Goal: Information Seeking & Learning: Learn about a topic

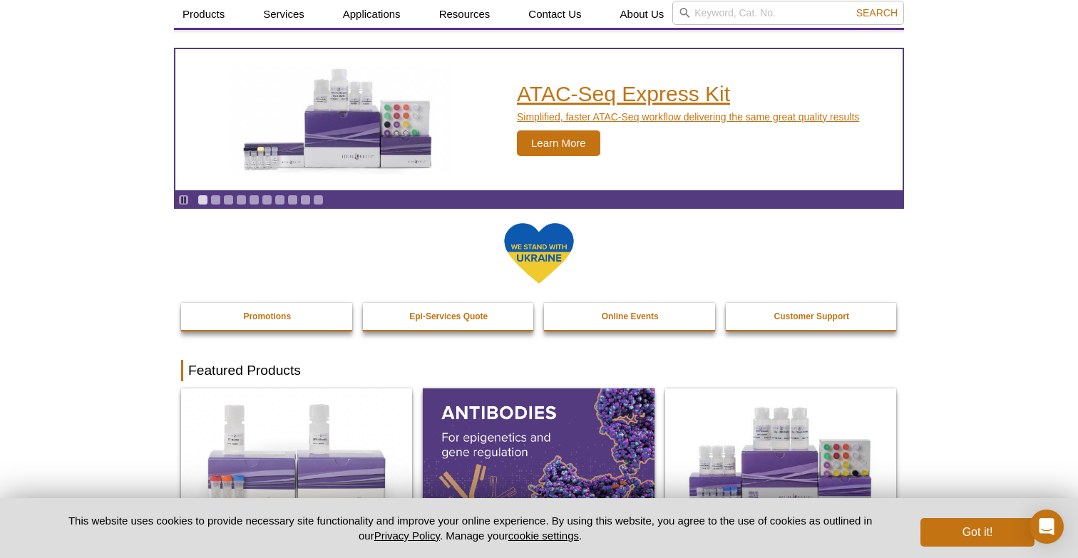
scroll to position [82, 0]
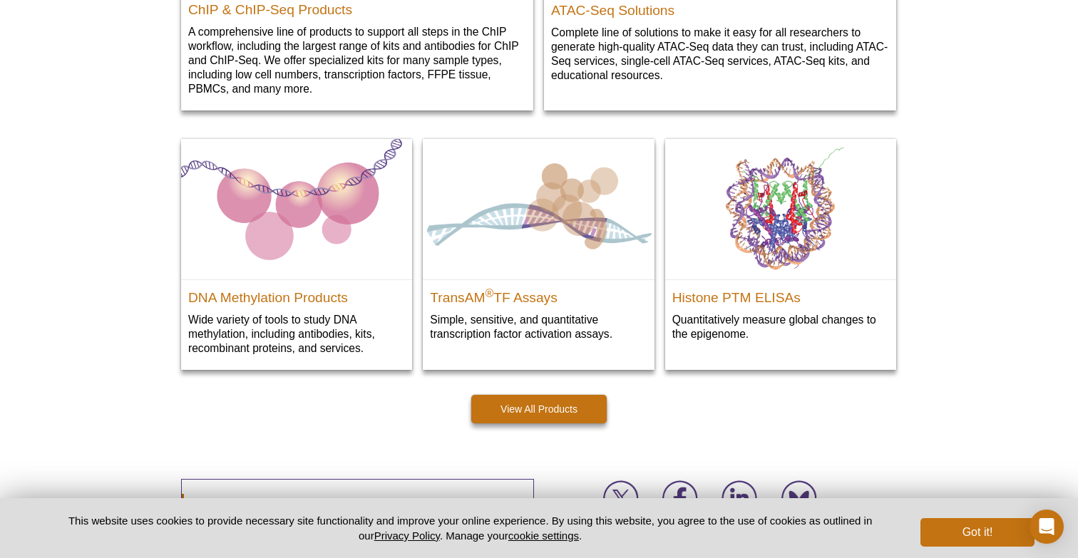
scroll to position [1886, 0]
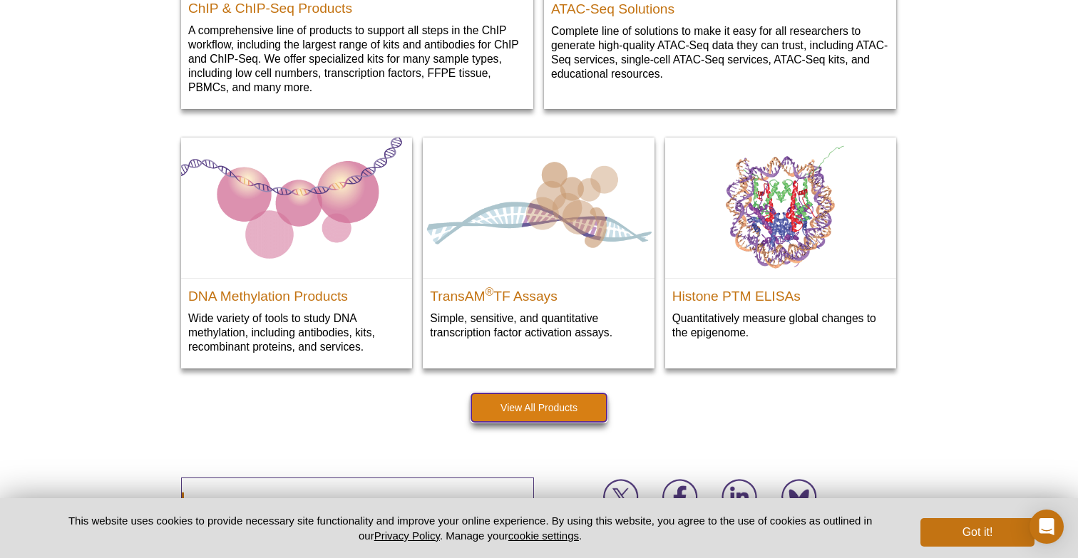
click at [553, 409] on link "View All Products" at bounding box center [538, 408] width 135 height 29
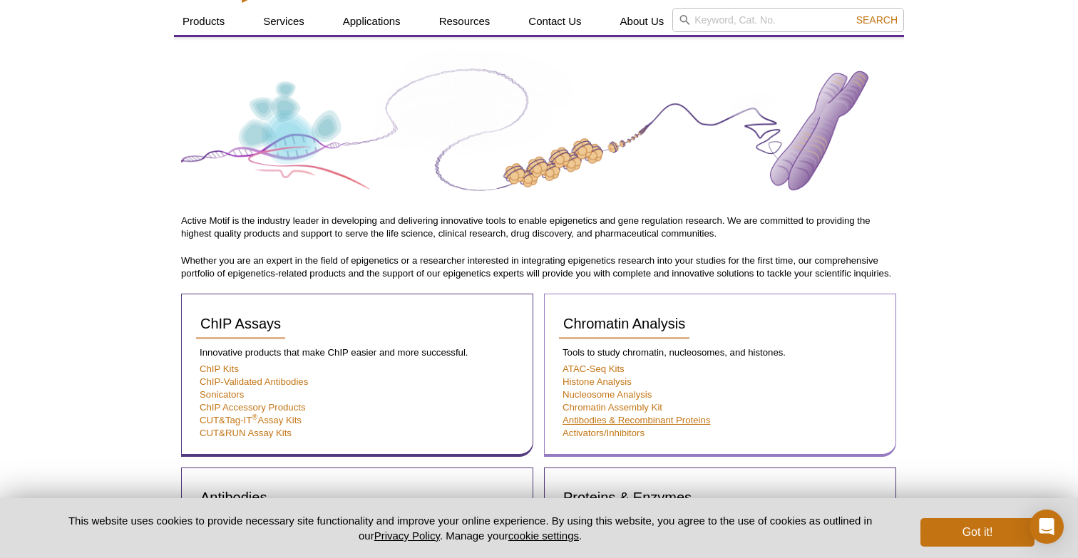
scroll to position [96, 0]
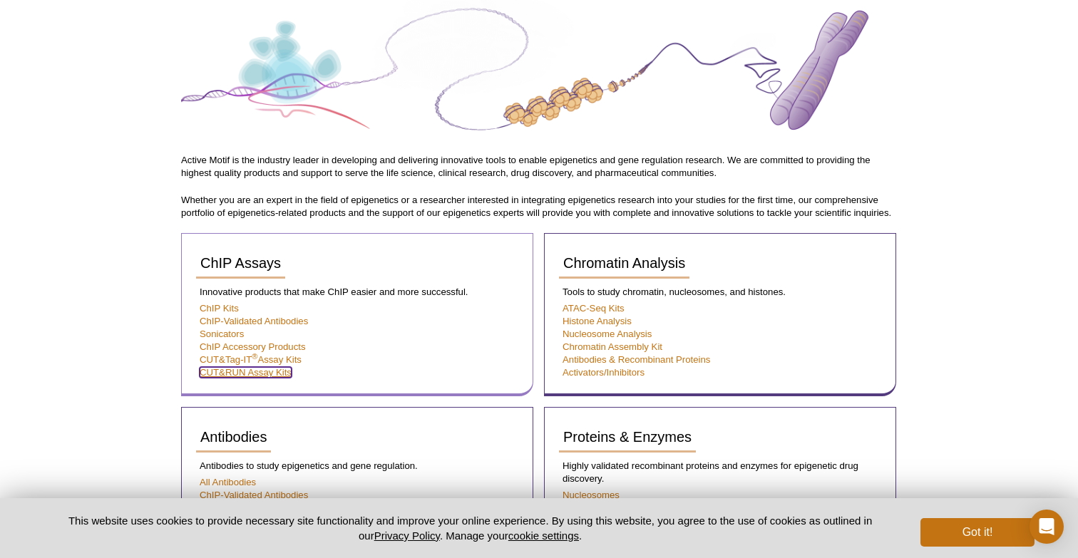
click at [214, 373] on link "CUT&RUN Assay Kits" at bounding box center [246, 372] width 92 height 11
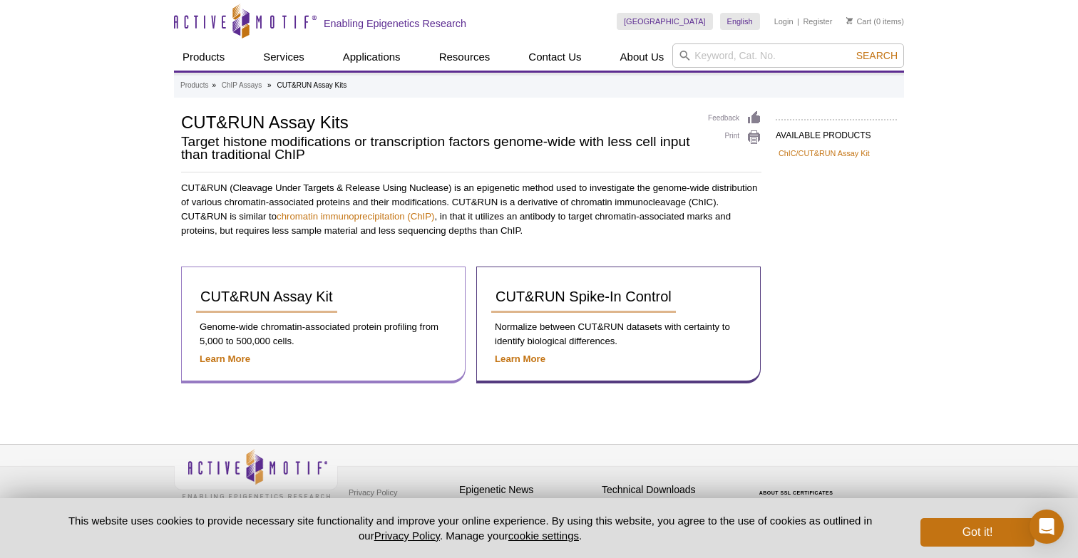
scroll to position [11, 0]
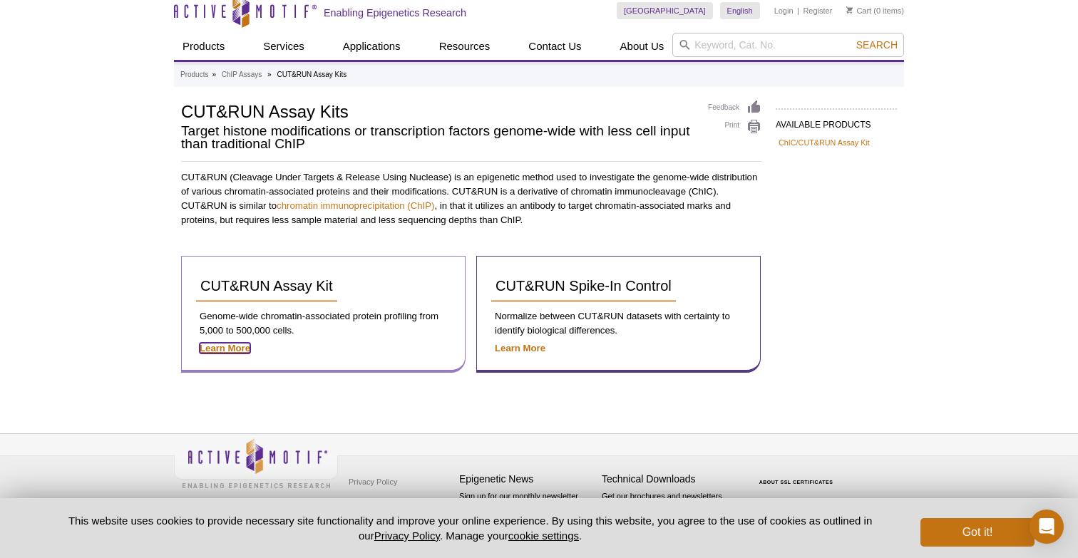
click at [239, 350] on strong "Learn More" at bounding box center [225, 348] width 51 height 11
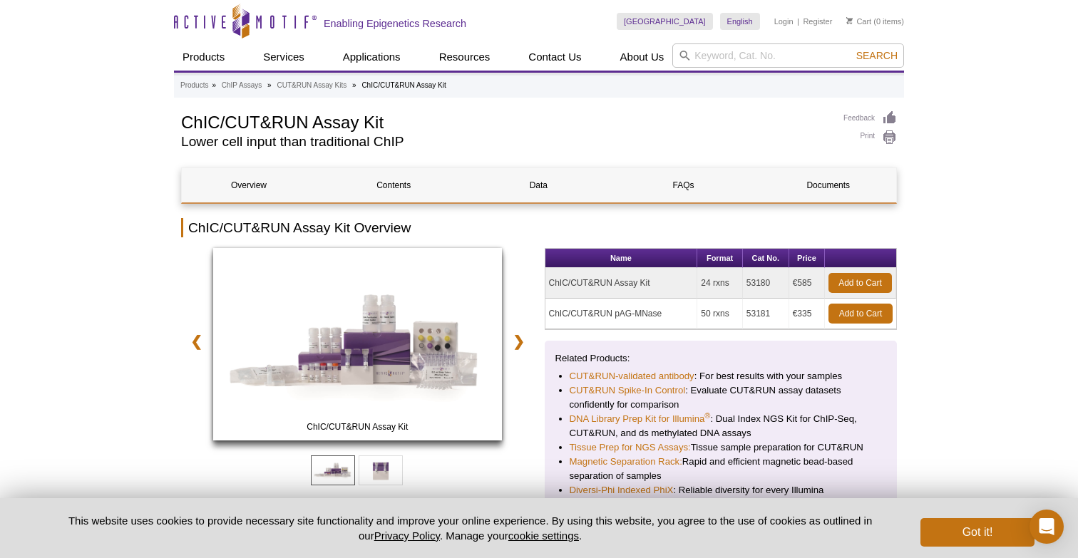
scroll to position [66, 0]
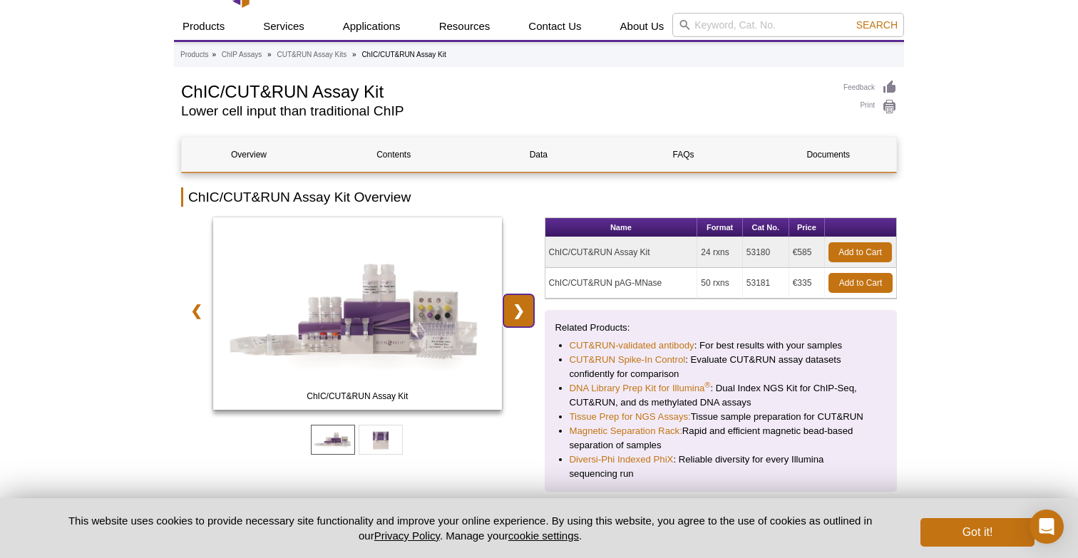
click at [511, 306] on link "❯" at bounding box center [518, 310] width 31 height 33
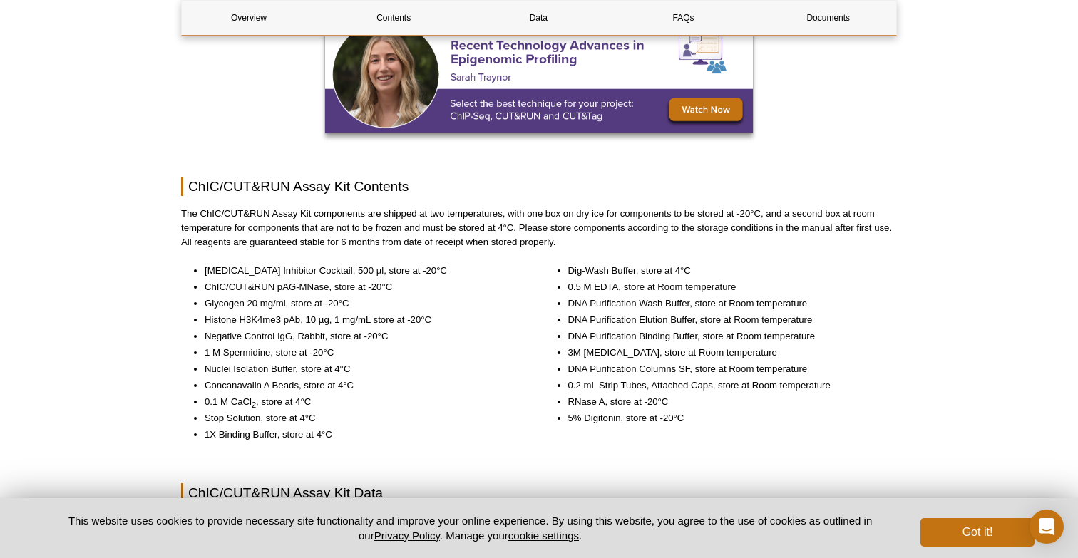
scroll to position [1462, 0]
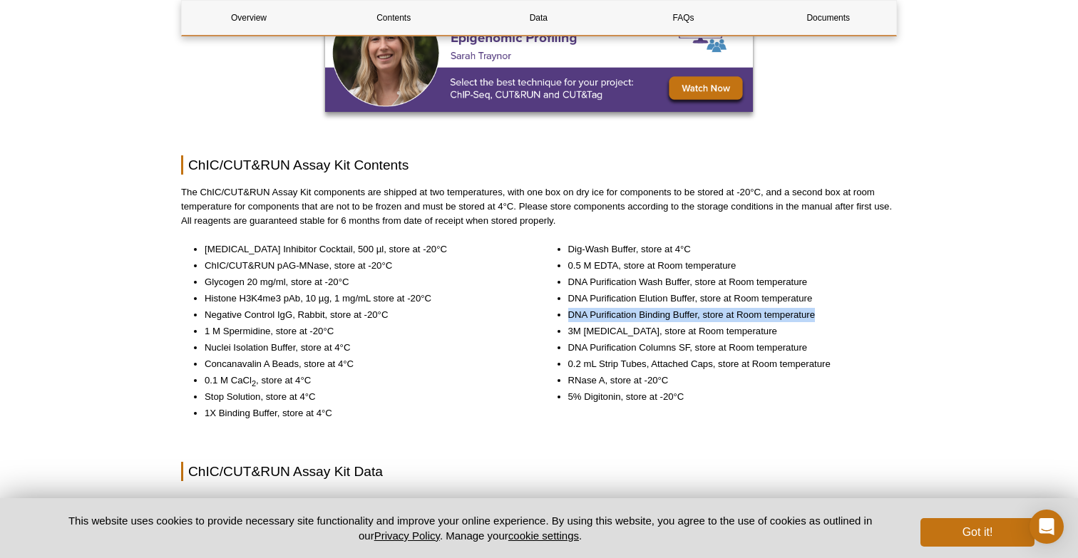
drag, startPoint x: 568, startPoint y: 316, endPoint x: 821, endPoint y: 313, distance: 253.2
click at [821, 313] on li "DNA Purification Binding Buffer, store at Room temperature" at bounding box center [725, 315] width 315 height 14
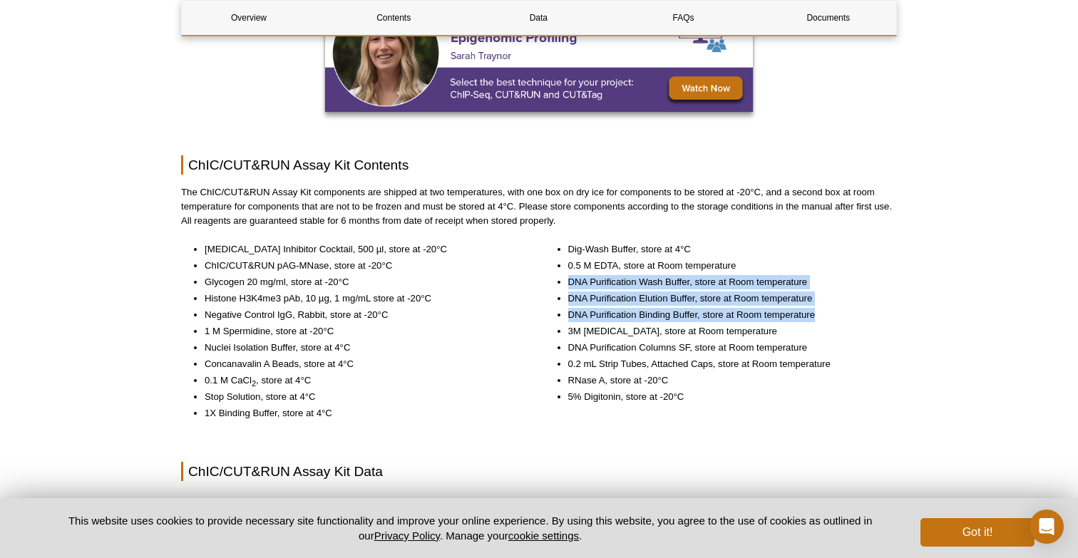
drag, startPoint x: 746, startPoint y: 318, endPoint x: 566, endPoint y: 274, distance: 185.1
click at [566, 274] on ul "Dig-Wash Buffer, store at 4°C 0.5 M EDTA, store at Room temperature DNA Purific…" at bounding box center [714, 323] width 339 height 162
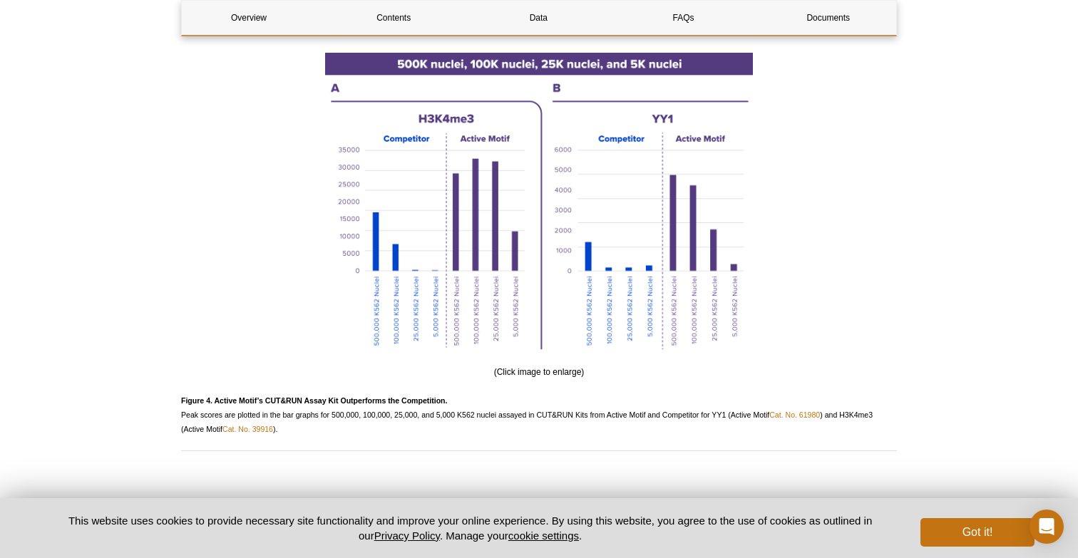
scroll to position [3250, 0]
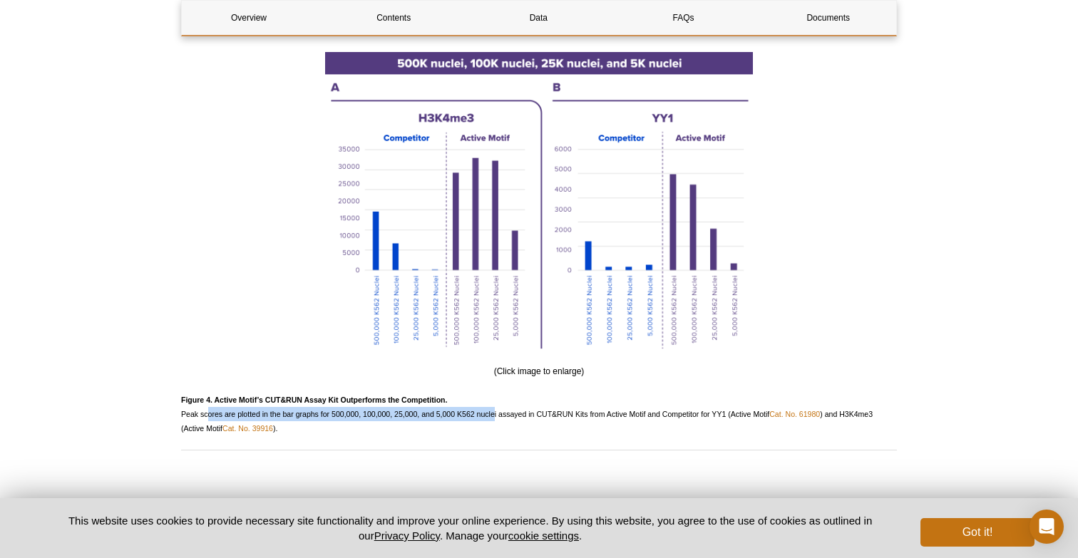
drag, startPoint x: 204, startPoint y: 423, endPoint x: 491, endPoint y: 419, distance: 286.7
click at [491, 419] on span "Figure 4. Active Motif’s CUT&RUN Assay Kit Outperforms the Competition. Peak sc…" at bounding box center [527, 414] width 692 height 37
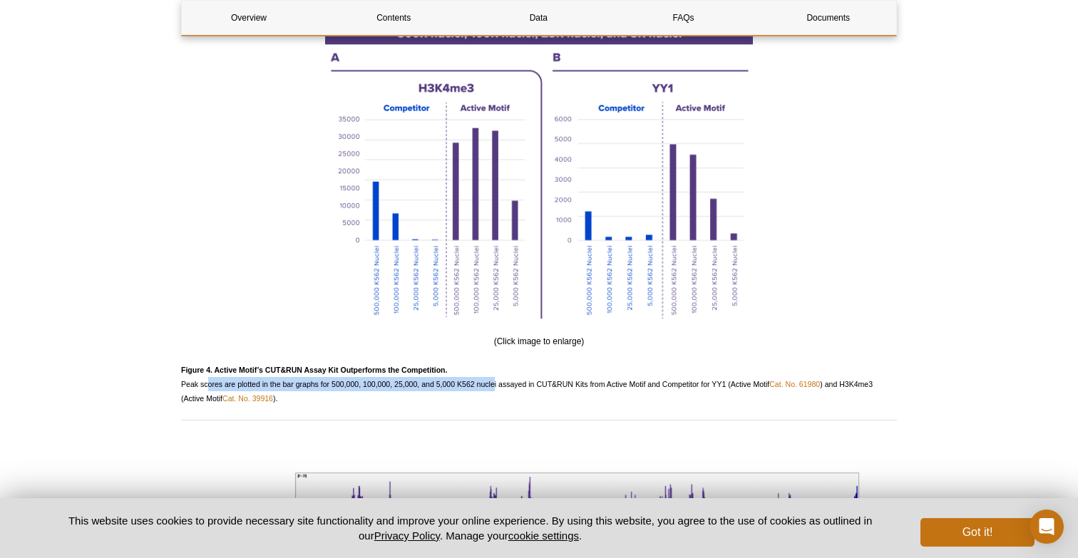
scroll to position [3299, 0]
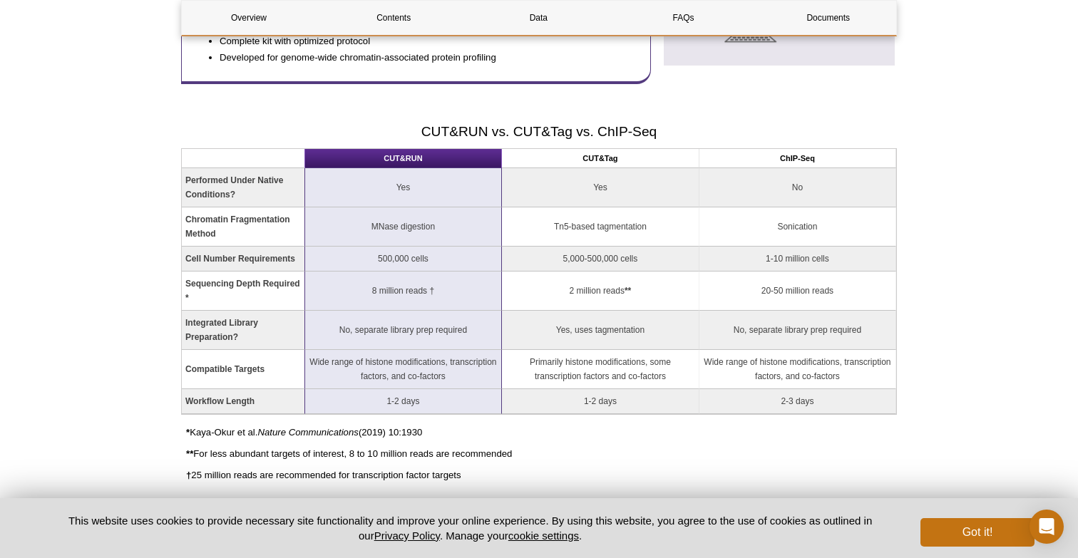
scroll to position [948, 0]
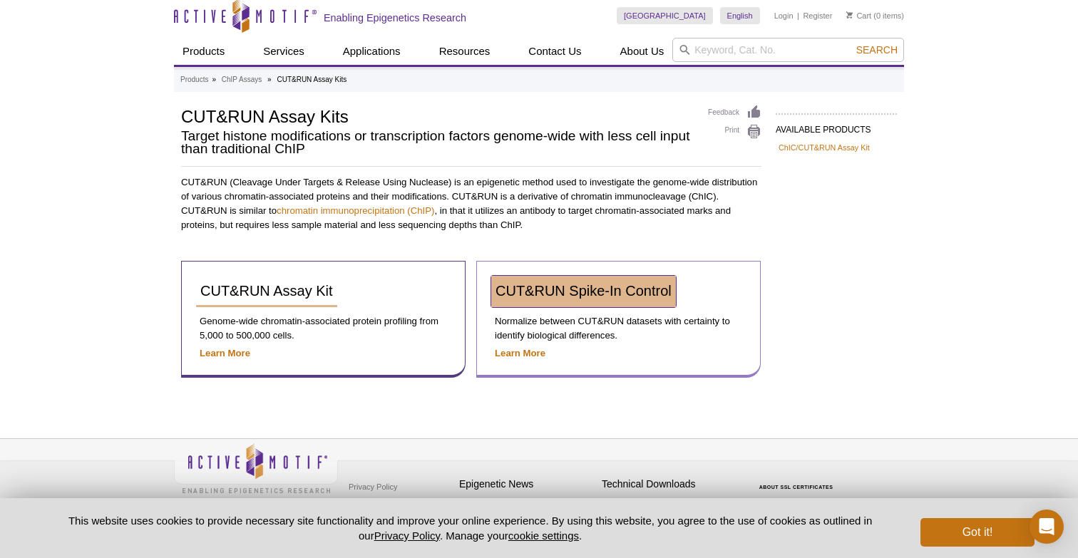
click at [625, 300] on link "CUT&RUN Spike-In Control" at bounding box center [583, 291] width 185 height 31
click at [523, 288] on span "CUT&RUN Spike-In Control" at bounding box center [584, 291] width 176 height 16
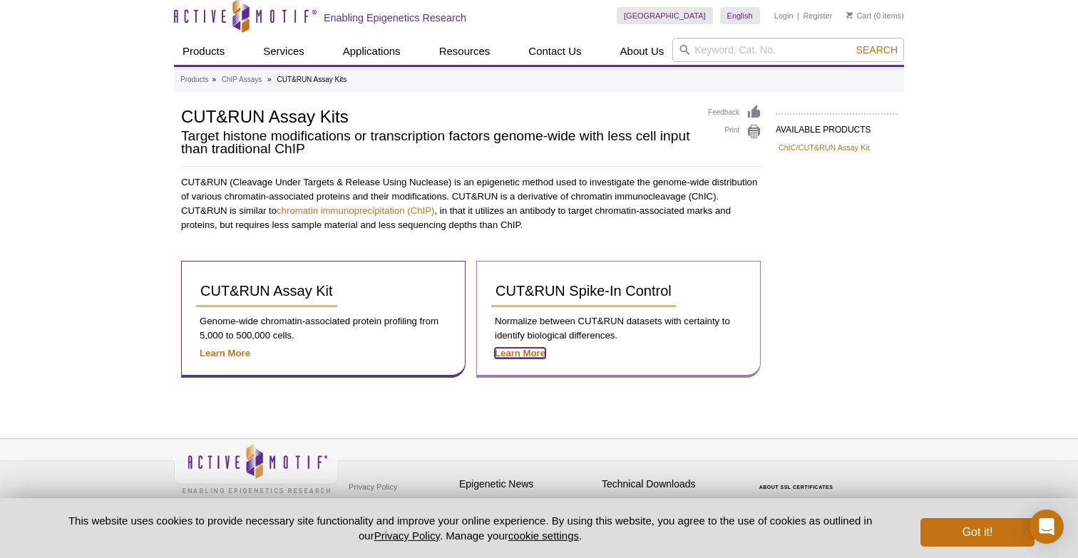
click at [527, 357] on strong "Learn More" at bounding box center [520, 353] width 51 height 11
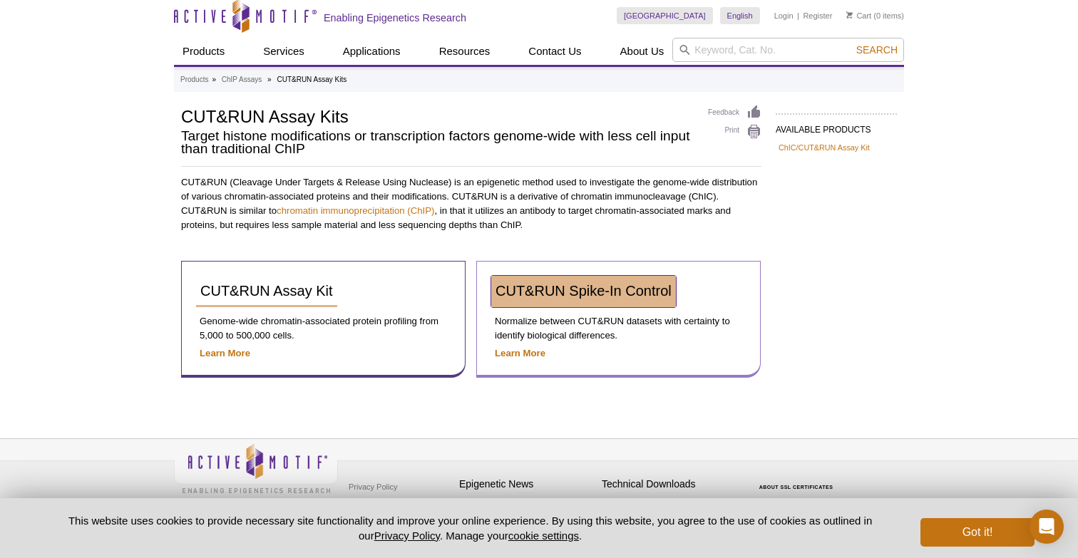
click at [566, 292] on span "CUT&RUN Spike-In Control" at bounding box center [584, 291] width 176 height 16
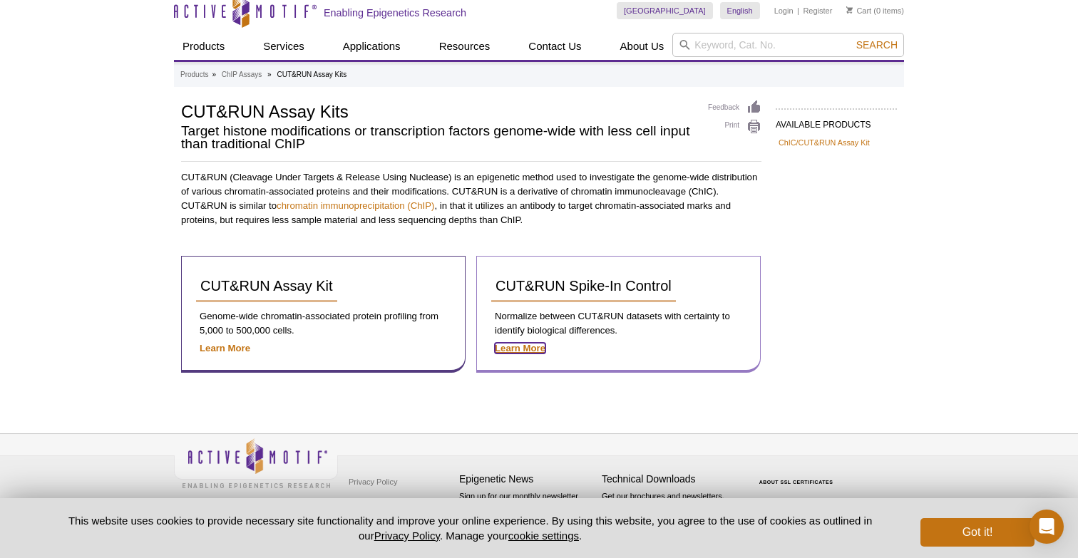
click at [521, 348] on strong "Learn More" at bounding box center [520, 348] width 51 height 11
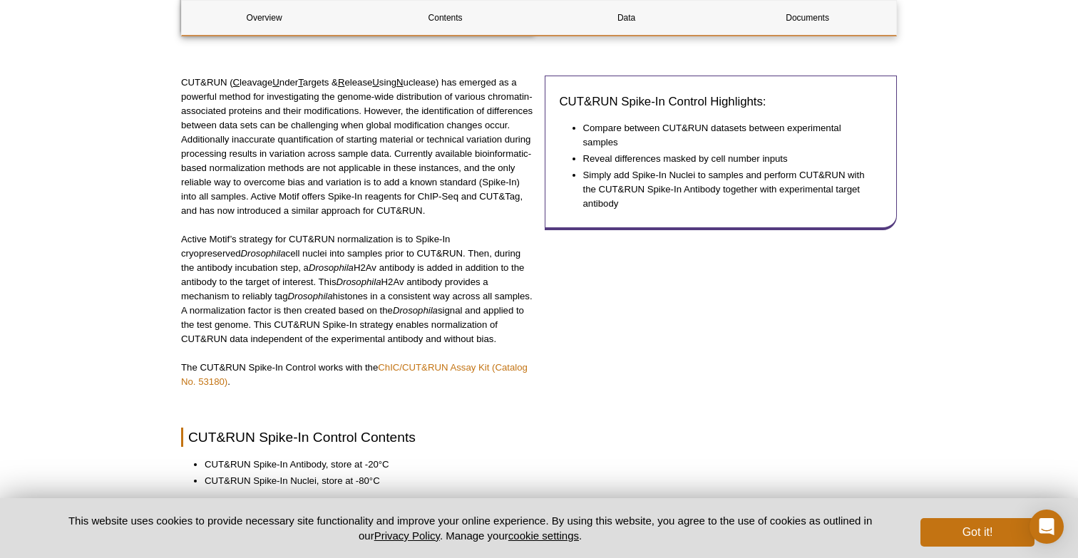
scroll to position [456, 0]
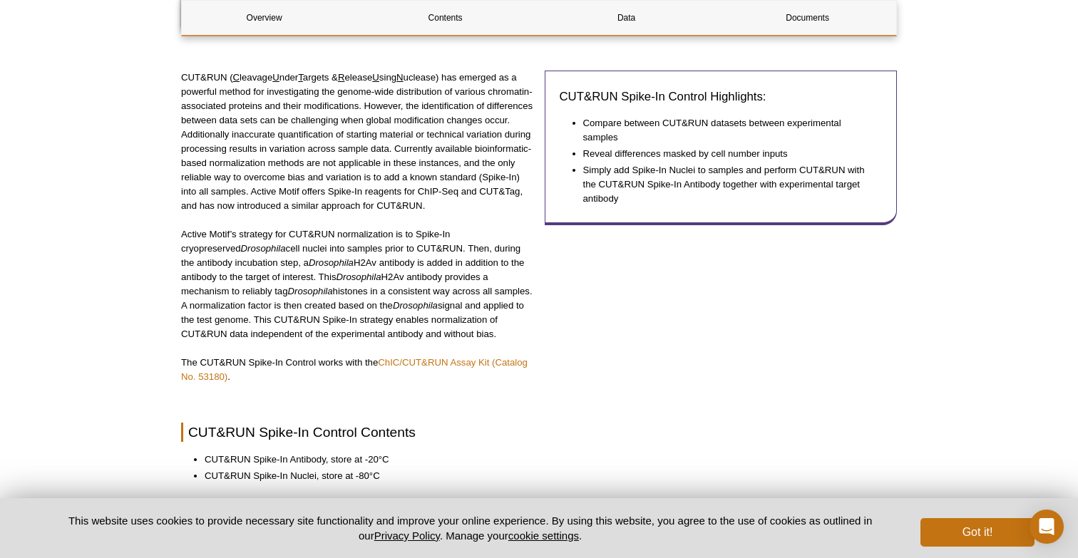
drag, startPoint x: 180, startPoint y: 239, endPoint x: 531, endPoint y: 328, distance: 362.7
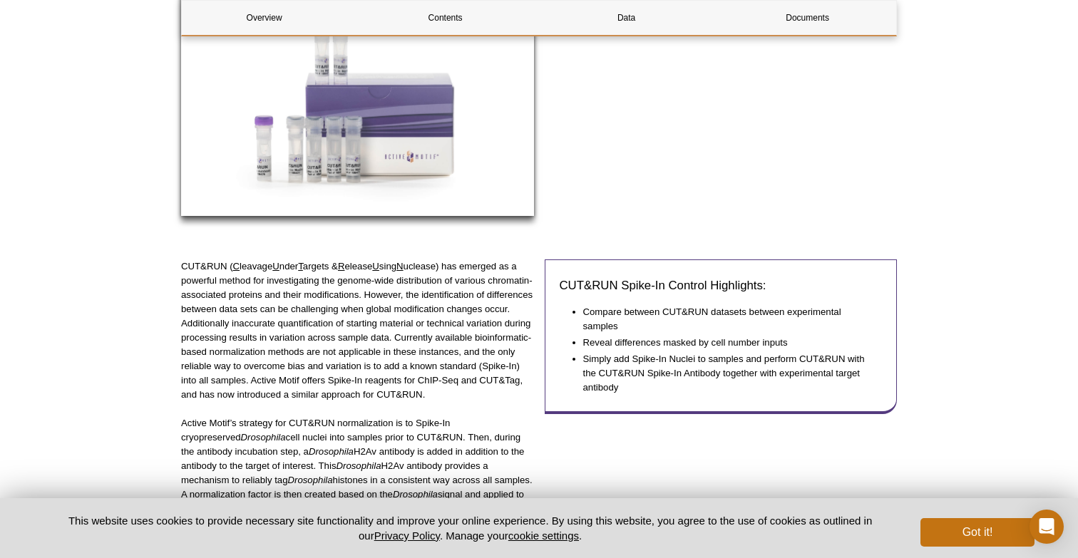
scroll to position [123, 0]
